Goal: Task Accomplishment & Management: Use online tool/utility

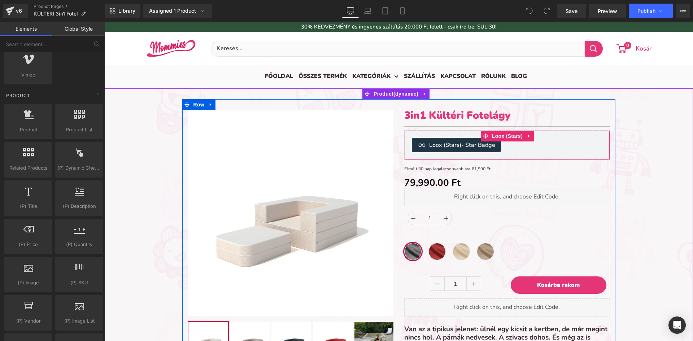
click at [523, 149] on div "Loox (Stars) - Star Badge" at bounding box center [507, 145] width 191 height 14
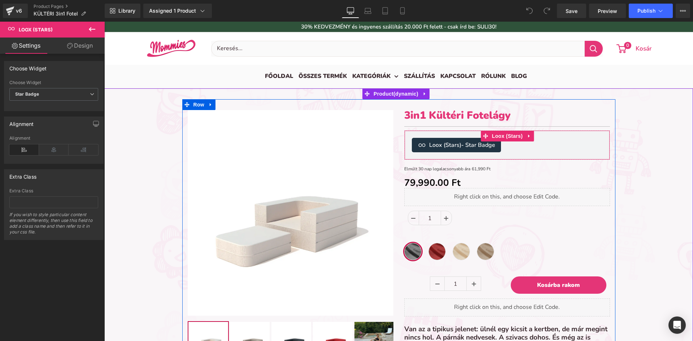
click at [539, 151] on div "Loox (Stars) - Star Badge" at bounding box center [507, 145] width 191 height 14
click at [483, 136] on icon at bounding box center [485, 136] width 5 height 5
click at [409, 137] on div at bounding box center [507, 134] width 205 height 7
click at [405, 152] on div at bounding box center [507, 155] width 205 height 7
click at [429, 146] on span "Loox (Stars) - Star Badge" at bounding box center [462, 145] width 66 height 9
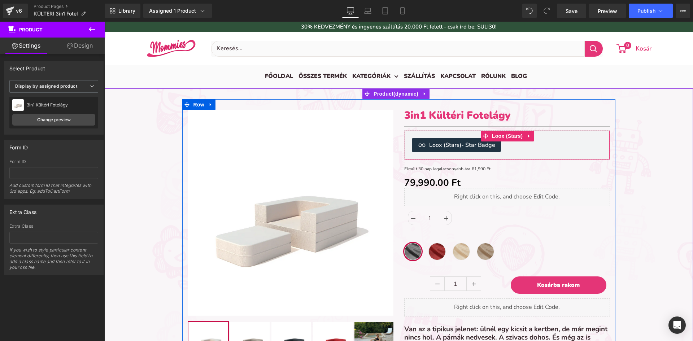
click at [578, 144] on div "Loox (Stars) - Star Badge" at bounding box center [507, 145] width 191 height 14
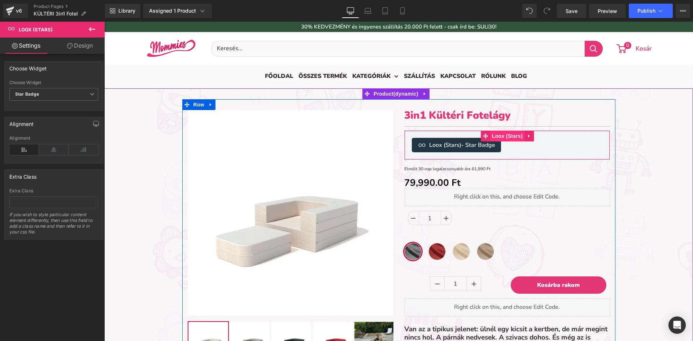
click at [512, 139] on span "Loox (Stars)" at bounding box center [507, 136] width 34 height 11
click at [528, 137] on icon at bounding box center [528, 136] width 1 height 3
click at [513, 136] on icon at bounding box center [515, 136] width 5 height 5
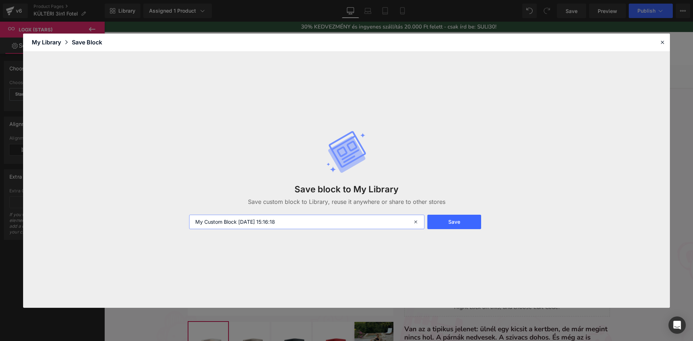
drag, startPoint x: 297, startPoint y: 221, endPoint x: 116, endPoint y: 221, distance: 181.2
click at [116, 221] on div "Save block to My Library Save custom block to Library, reuse it anywhere or sha…" at bounding box center [346, 180] width 647 height 256
type input "Loox Stars"
click at [447, 226] on button "Save" at bounding box center [454, 222] width 54 height 14
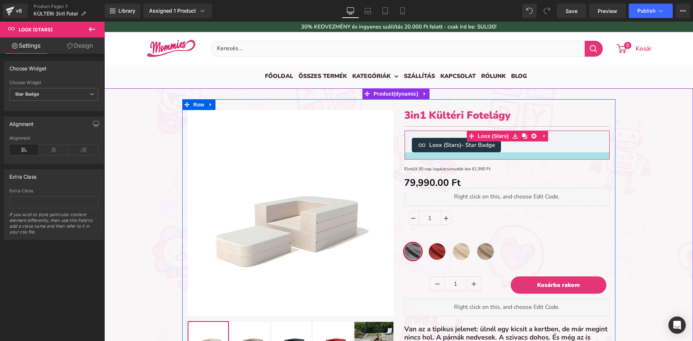
click at [409, 156] on div at bounding box center [507, 155] width 205 height 7
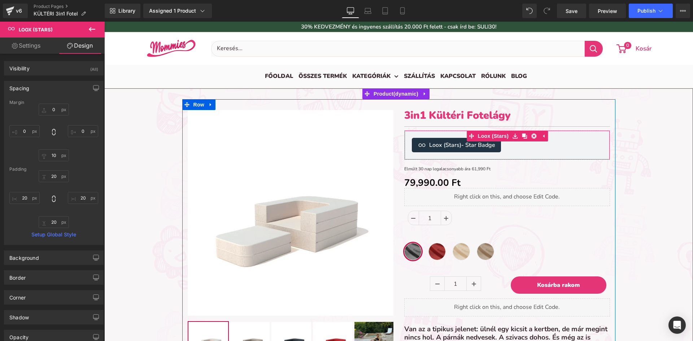
click at [418, 146] on icon at bounding box center [422, 145] width 9 height 9
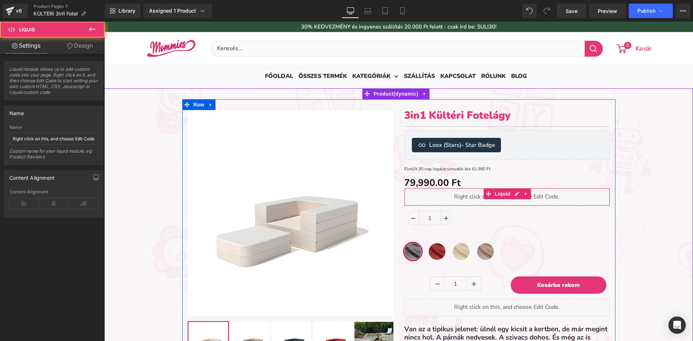
click at [437, 199] on div "Liquid" at bounding box center [507, 197] width 206 height 18
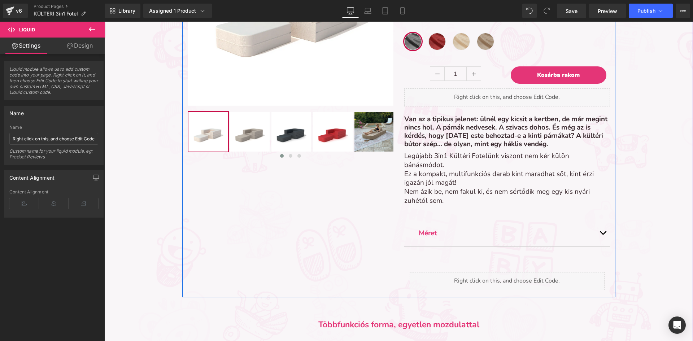
scroll to position [289, 0]
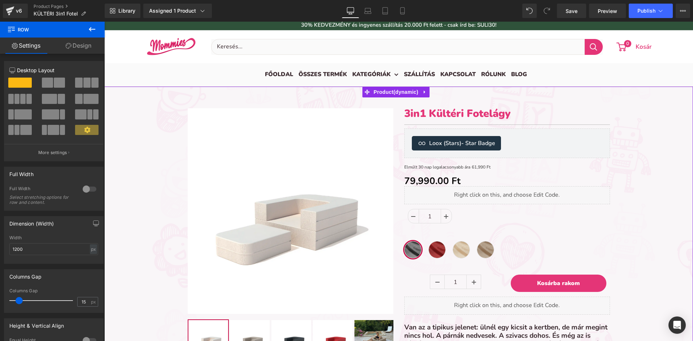
scroll to position [0, 0]
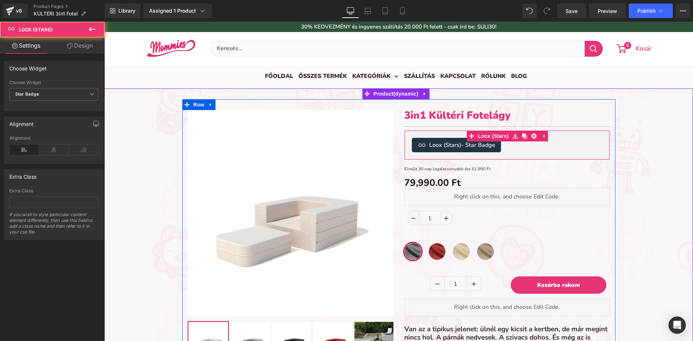
click at [404, 139] on div "Loox (Stars) - Star Badge Loox (Stars)" at bounding box center [507, 145] width 206 height 30
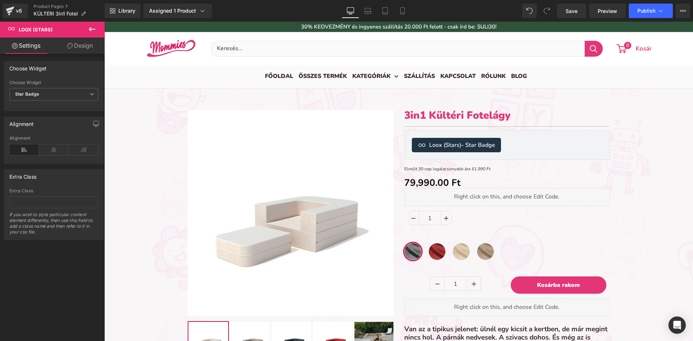
drag, startPoint x: 498, startPoint y: 205, endPoint x: 389, endPoint y: 184, distance: 110.8
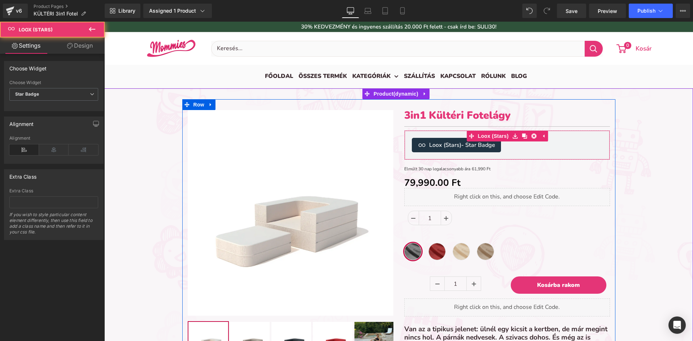
click at [421, 142] on icon at bounding box center [422, 145] width 9 height 9
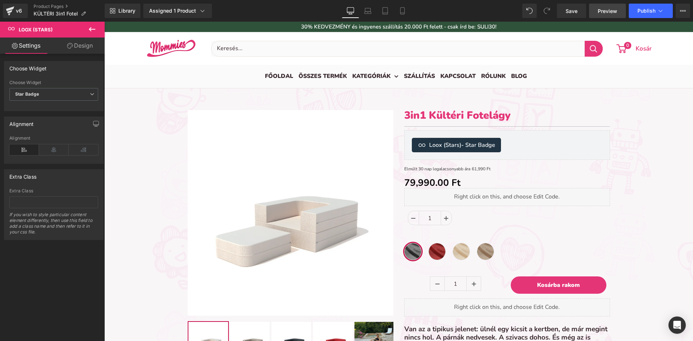
click at [604, 10] on span "Preview" at bounding box center [607, 11] width 19 height 8
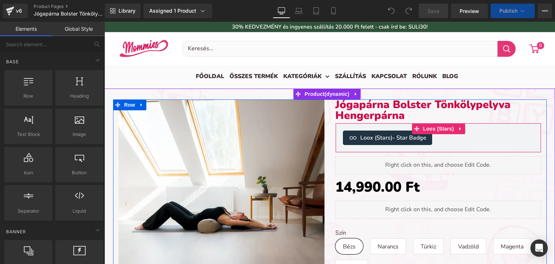
click at [457, 143] on div "Loox (Stars) - Star Badge" at bounding box center [438, 137] width 191 height 14
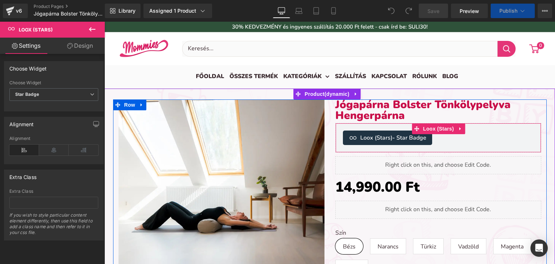
click at [436, 136] on div "Loox (Stars) - Star Badge" at bounding box center [438, 137] width 191 height 14
click at [459, 139] on div "Loox (Stars) - Star Badge" at bounding box center [438, 137] width 191 height 14
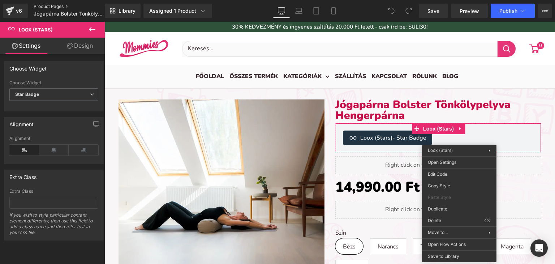
click at [58, 5] on link "Product Pages" at bounding box center [75, 7] width 83 height 6
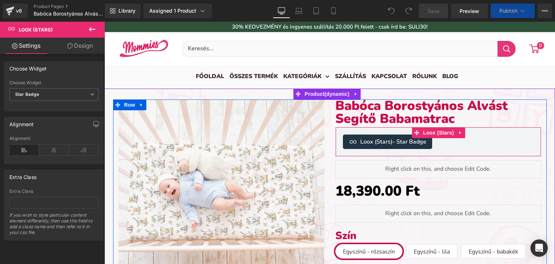
scroll to position [2067, 445]
click at [467, 148] on div "Loox (Stars) - Star Badge Loox (Stars)" at bounding box center [438, 142] width 206 height 30
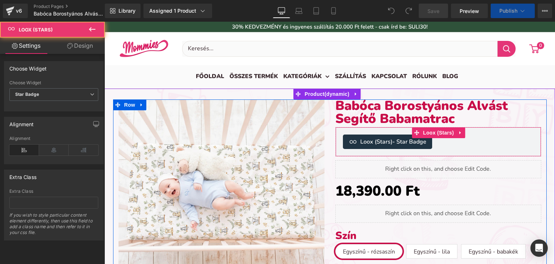
scroll to position [2337, 445]
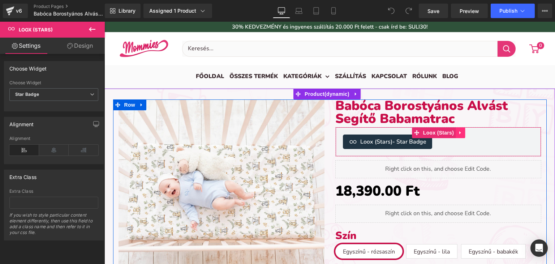
click at [458, 134] on icon at bounding box center [459, 132] width 5 height 5
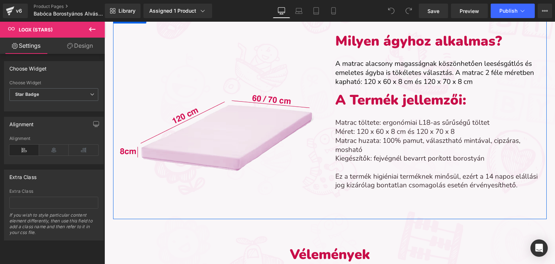
scroll to position [1301, 0]
